Goal: Information Seeking & Learning: Learn about a topic

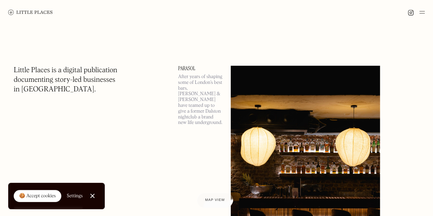
click at [91, 198] on link "Close Cookie Popup" at bounding box center [93, 196] width 14 height 14
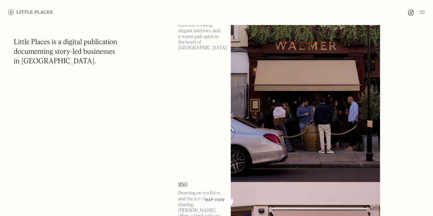
scroll to position [822, 0]
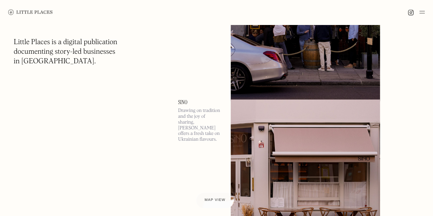
click at [214, 199] on span "Map view" at bounding box center [215, 200] width 21 height 4
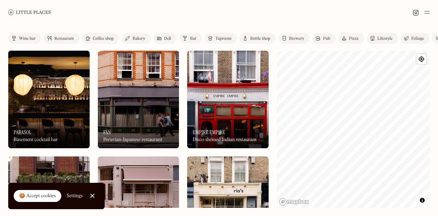
click at [149, 104] on img at bounding box center [139, 100] width 82 height 98
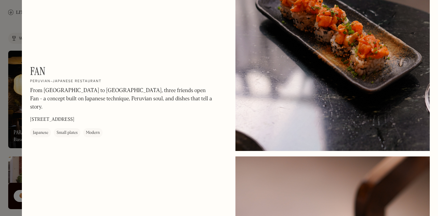
scroll to position [316, 0]
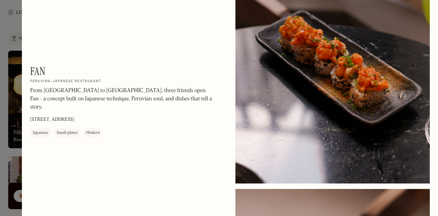
click at [15, 26] on div at bounding box center [219, 108] width 438 height 216
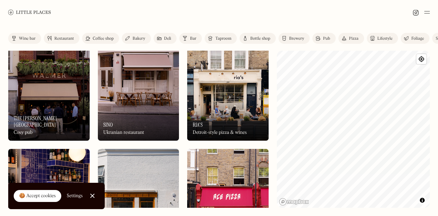
scroll to position [103, 0]
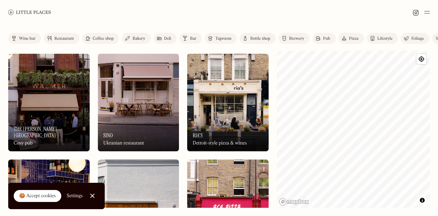
click at [164, 123] on div "On Our Radar Sino Ukranian restaurant" at bounding box center [139, 133] width 82 height 38
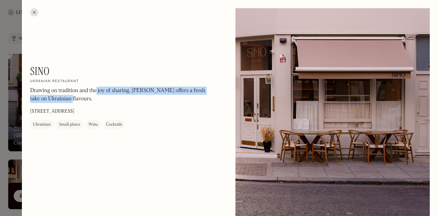
drag, startPoint x: 96, startPoint y: 90, endPoint x: 101, endPoint y: 100, distance: 11.2
click at [101, 100] on p "Drawing on tradition and the joy of sharing, [PERSON_NAME] offers a fresh take …" at bounding box center [122, 95] width 185 height 16
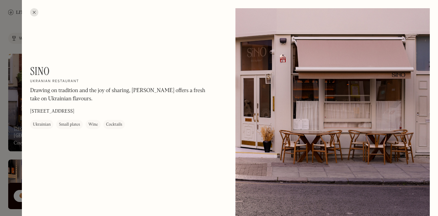
click at [33, 13] on div at bounding box center [34, 12] width 8 height 8
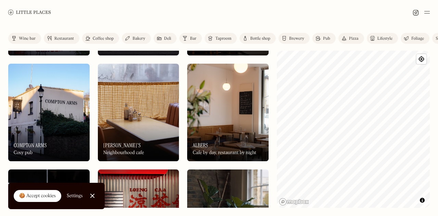
scroll to position [1918, 0]
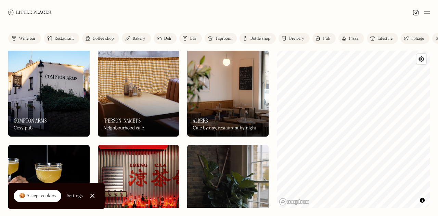
click at [61, 118] on div "On Our Radar Compton Arms Cosy pub" at bounding box center [49, 118] width 82 height 38
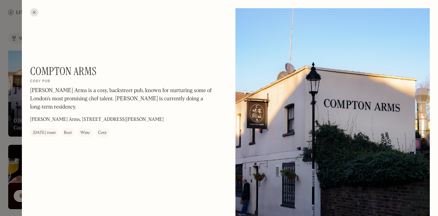
click at [37, 11] on div at bounding box center [34, 12] width 8 height 8
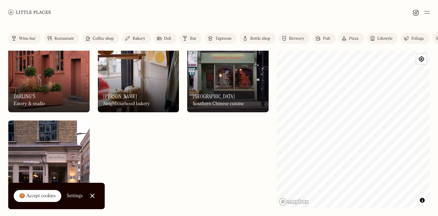
scroll to position [3453, 0]
